Goal: Information Seeking & Learning: Learn about a topic

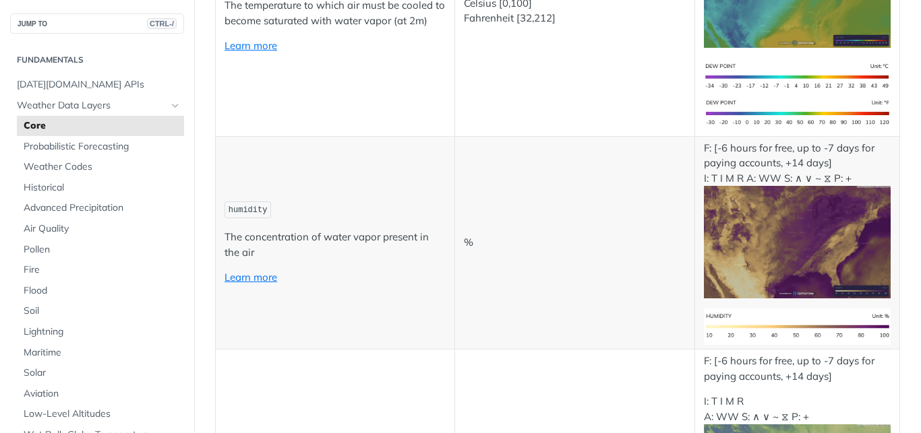
scroll to position [789, 0]
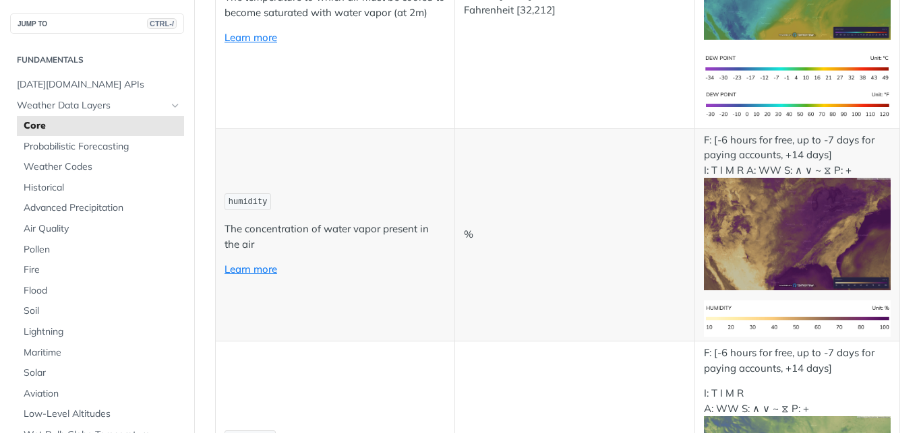
click at [571, 234] on p "%" at bounding box center [574, 235] width 221 height 16
click at [595, 200] on td "%" at bounding box center [574, 235] width 239 height 214
click at [86, 87] on span "[DATE][DOMAIN_NAME] APIs" at bounding box center [99, 84] width 164 height 13
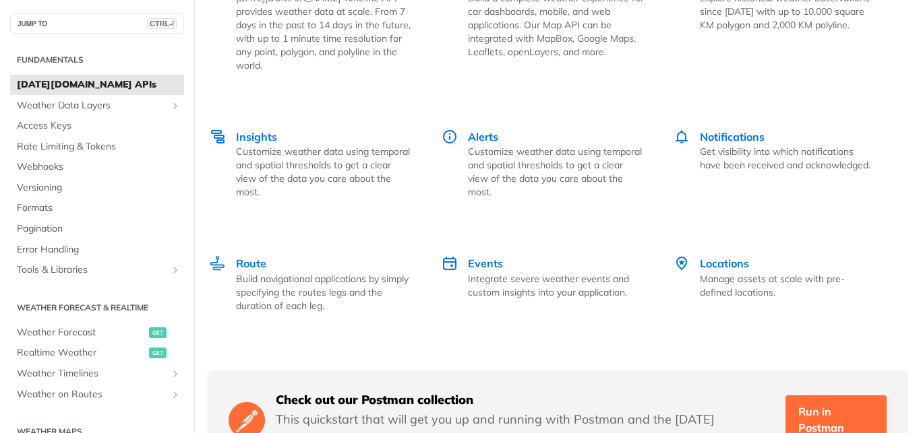
scroll to position [1878, 0]
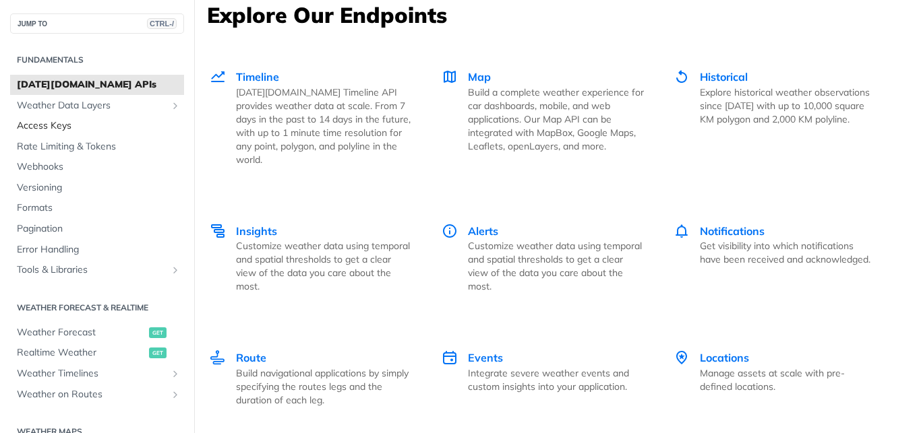
click at [60, 129] on span "Access Keys" at bounding box center [99, 125] width 164 height 13
